Goal: Task Accomplishment & Management: Manage account settings

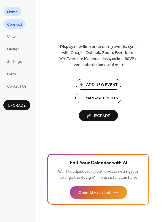
click at [12, 26] on span "Connect" at bounding box center [14, 25] width 15 height 6
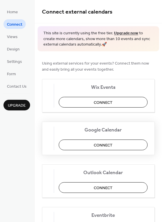
click at [104, 145] on span "Connect" at bounding box center [103, 145] width 19 height 6
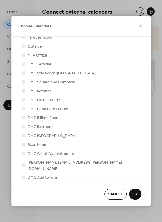
scroll to position [54, 0]
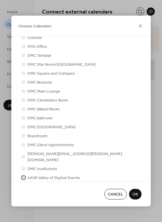
click at [23, 176] on div at bounding box center [23, 177] width 3 height 3
click at [136, 195] on span "OK" at bounding box center [134, 195] width 5 height 6
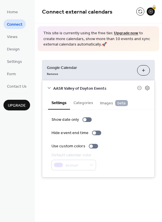
click at [85, 105] on button "Categories" at bounding box center [83, 102] width 27 height 13
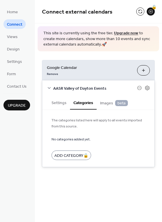
click at [111, 104] on span "Images beta" at bounding box center [114, 103] width 28 height 6
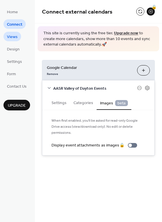
click at [14, 37] on span "Views" at bounding box center [12, 37] width 11 height 6
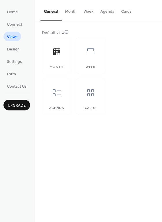
click at [73, 13] on button "Month" at bounding box center [70, 10] width 18 height 20
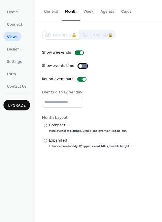
click at [83, 65] on div at bounding box center [82, 66] width 9 height 5
click at [10, 48] on span "Design" at bounding box center [13, 49] width 13 height 6
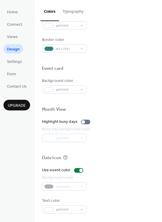
scroll to position [247, 0]
click at [16, 59] on span "Settings" at bounding box center [14, 62] width 15 height 6
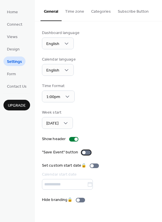
click at [87, 153] on div at bounding box center [85, 152] width 9 height 5
click at [11, 74] on span "Form" at bounding box center [11, 74] width 9 height 6
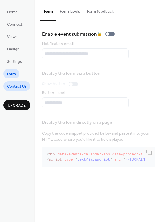
click at [15, 86] on span "Contact Us" at bounding box center [17, 87] width 20 height 6
